Goal: Transaction & Acquisition: Purchase product/service

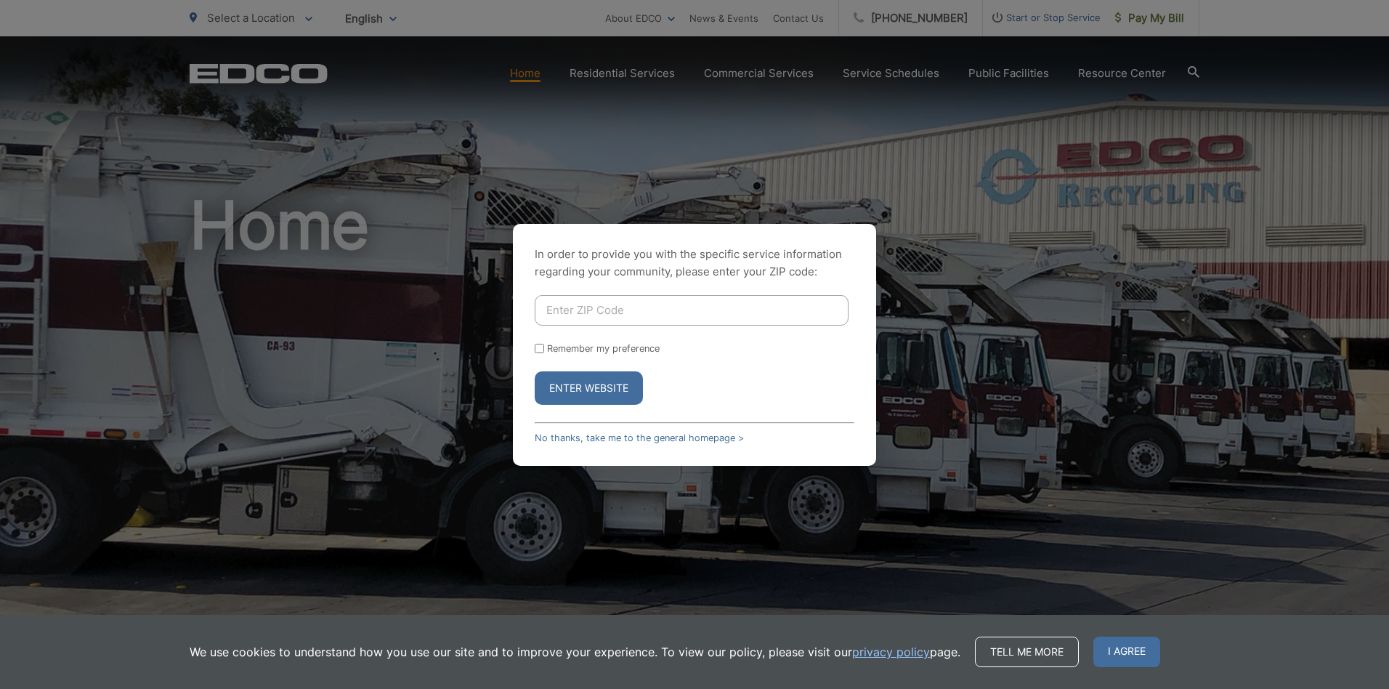
click at [559, 307] on input "Enter ZIP Code" at bounding box center [692, 310] width 314 height 31
type input "92084"
click at [572, 383] on button "Enter Website" at bounding box center [589, 387] width 108 height 33
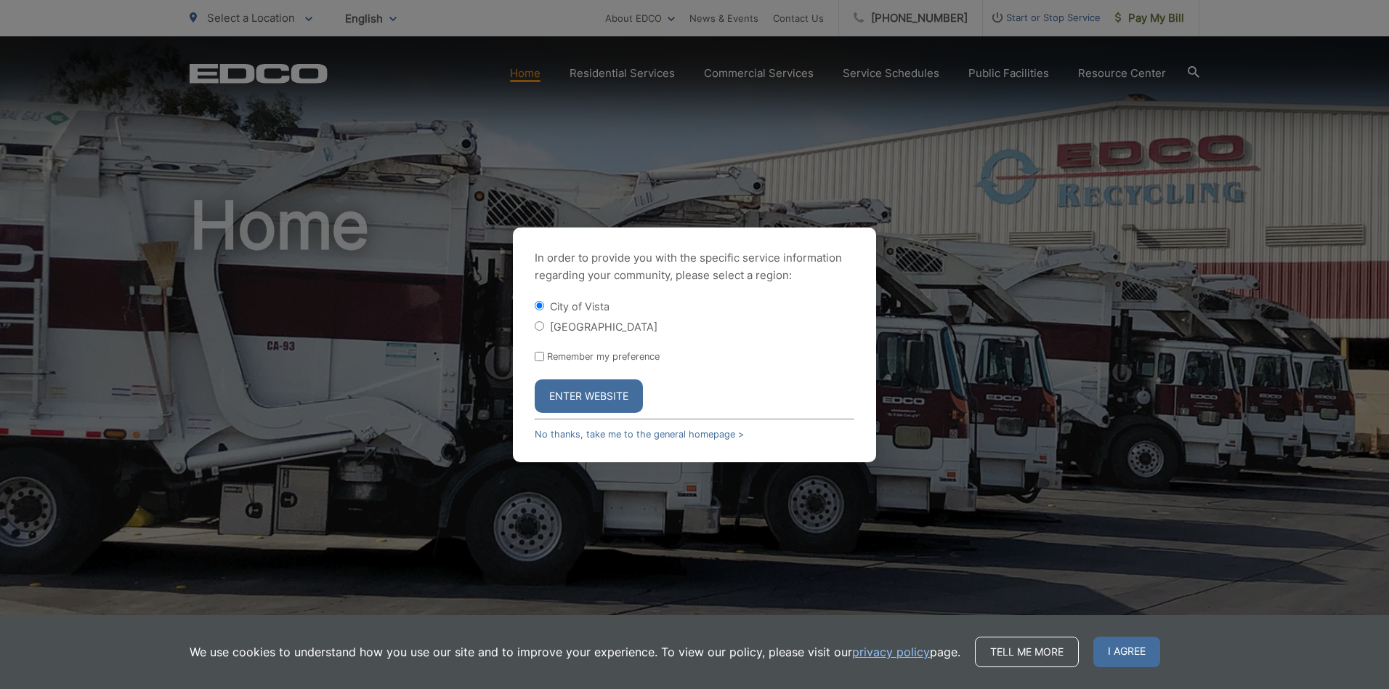
click at [580, 406] on button "Enter Website" at bounding box center [589, 395] width 108 height 33
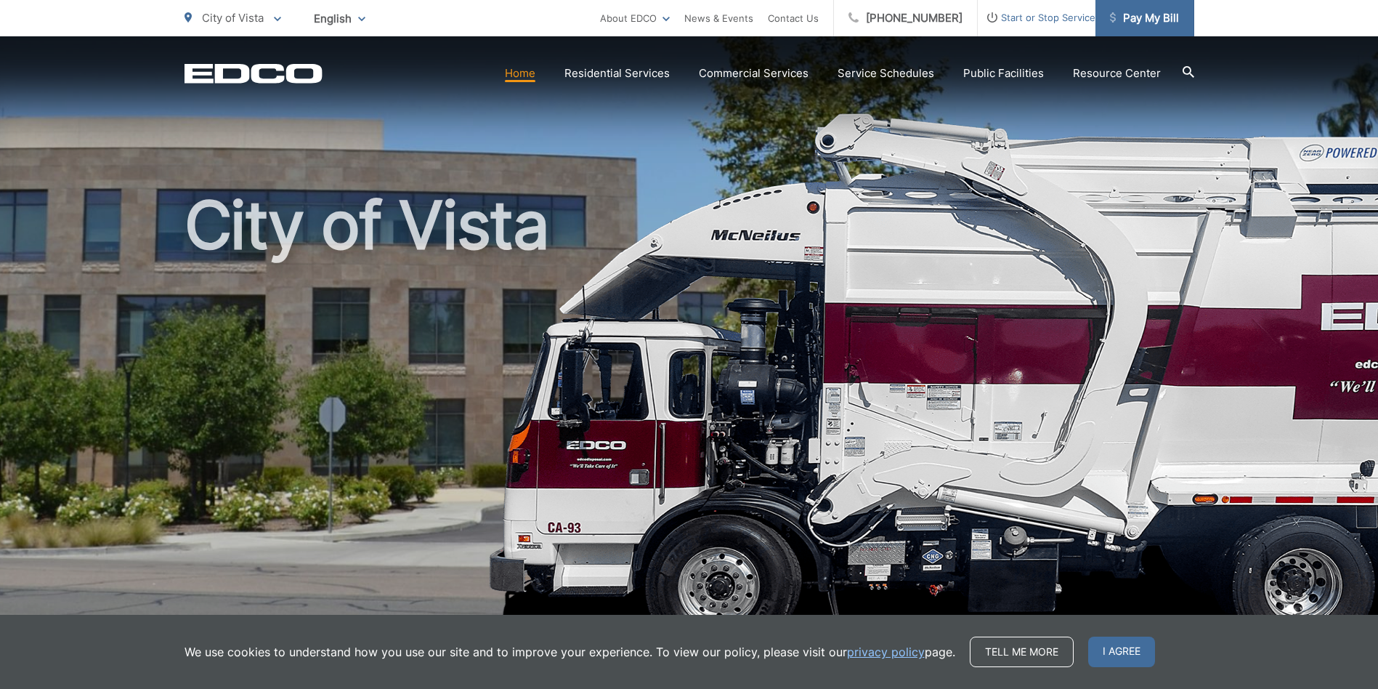
click at [1148, 17] on span "Pay My Bill" at bounding box center [1144, 17] width 69 height 17
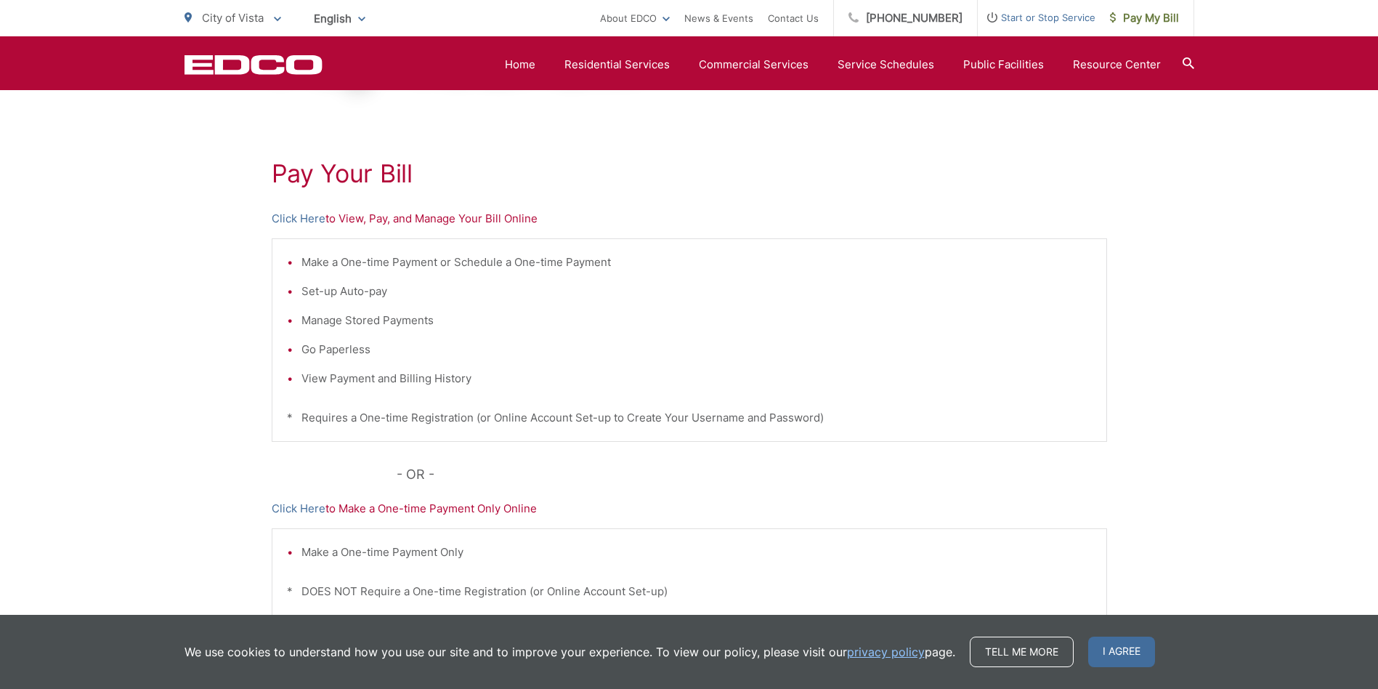
scroll to position [218, 0]
click at [303, 219] on link "Click Here" at bounding box center [299, 219] width 54 height 17
